Goal: Transaction & Acquisition: Subscribe to service/newsletter

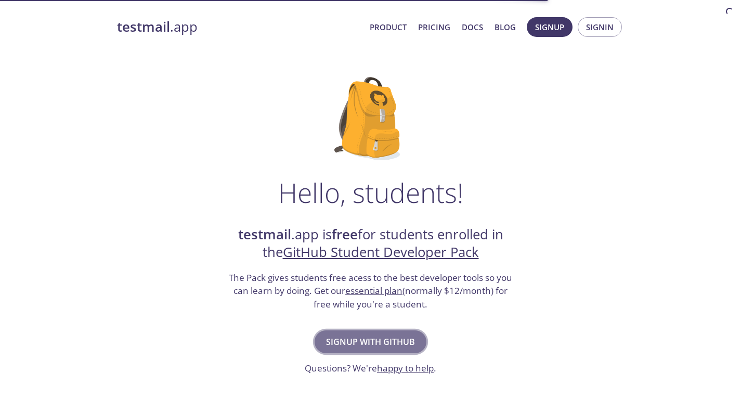
click at [359, 333] on button "Signup with GitHub" at bounding box center [371, 341] width 112 height 23
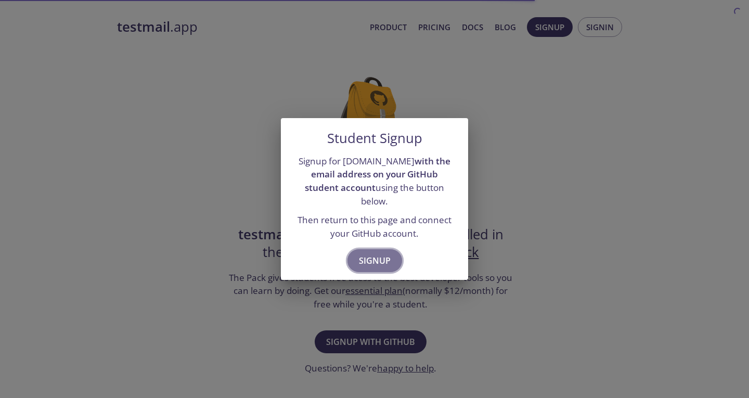
click at [374, 258] on span "Signup" at bounding box center [375, 260] width 32 height 15
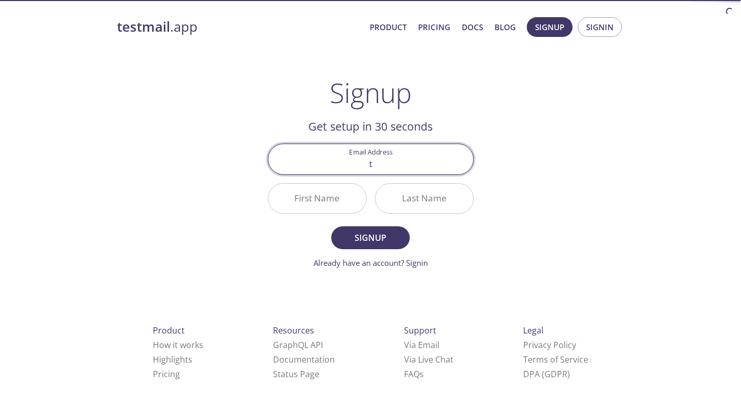
type input "[EMAIL_ADDRESS][DOMAIN_NAME]"
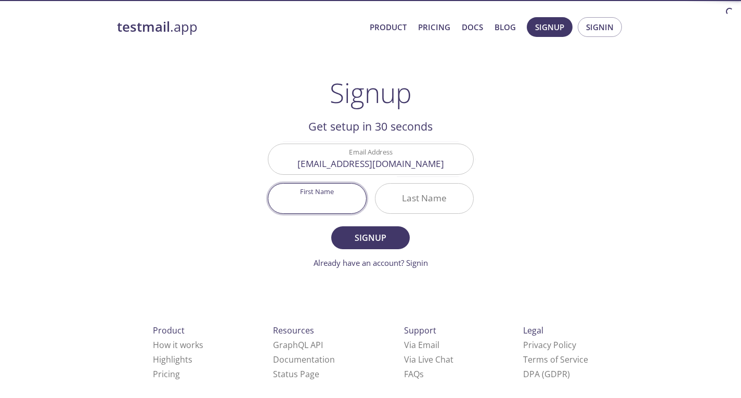
click at [329, 201] on input "First Name" at bounding box center [317, 199] width 98 height 30
type input "[PERSON_NAME]"
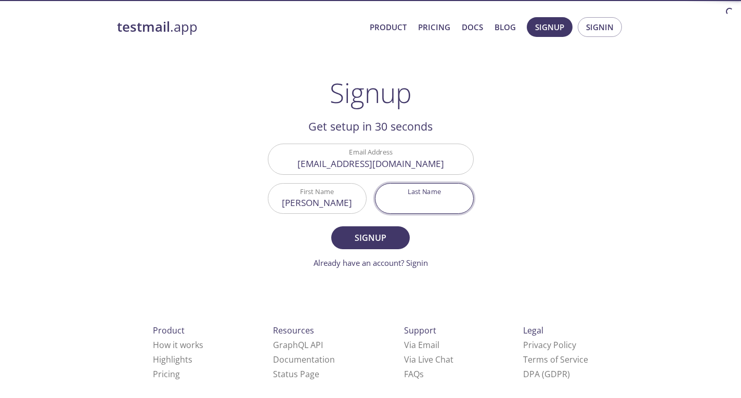
click at [398, 202] on input "Last Name" at bounding box center [424, 199] width 98 height 30
type input "[PERSON_NAME]"
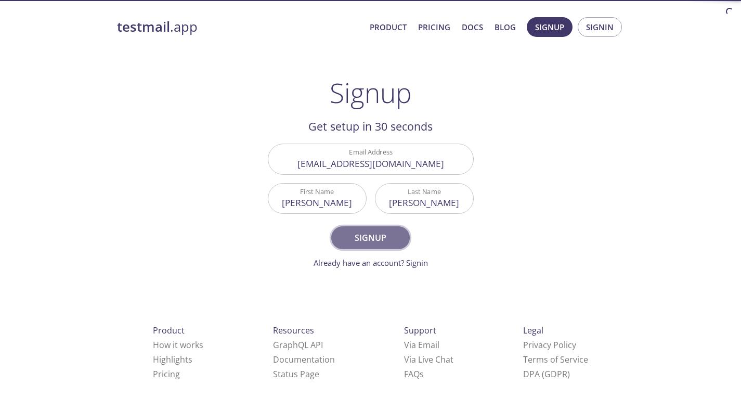
click at [382, 228] on button "Signup" at bounding box center [370, 237] width 78 height 23
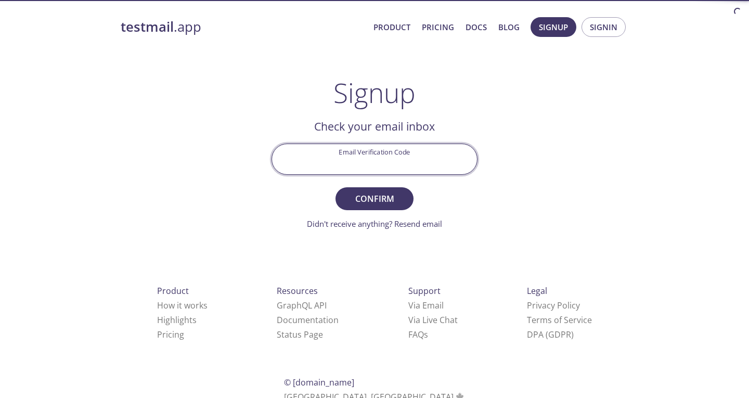
click at [398, 151] on input "Email Verification Code" at bounding box center [374, 159] width 205 height 30
type input "M7CPHQM"
click at [335, 187] on button "Confirm" at bounding box center [374, 198] width 78 height 23
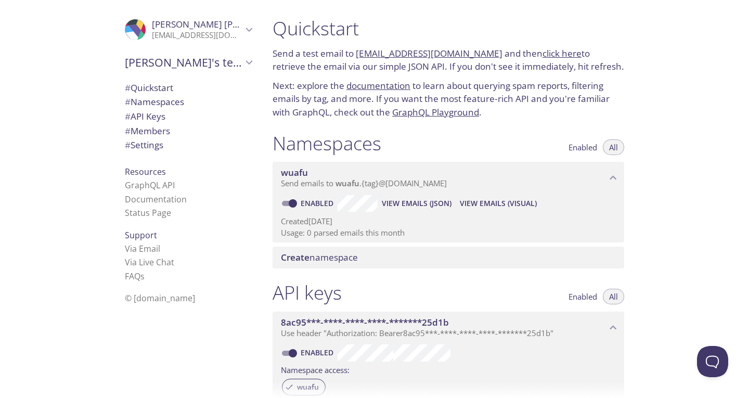
click at [361, 280] on div "API keys Enabled All 8ac95***-****-****-****-*******25d1b Use header "Authoriza…" at bounding box center [448, 368] width 368 height 187
